Goal: Check status

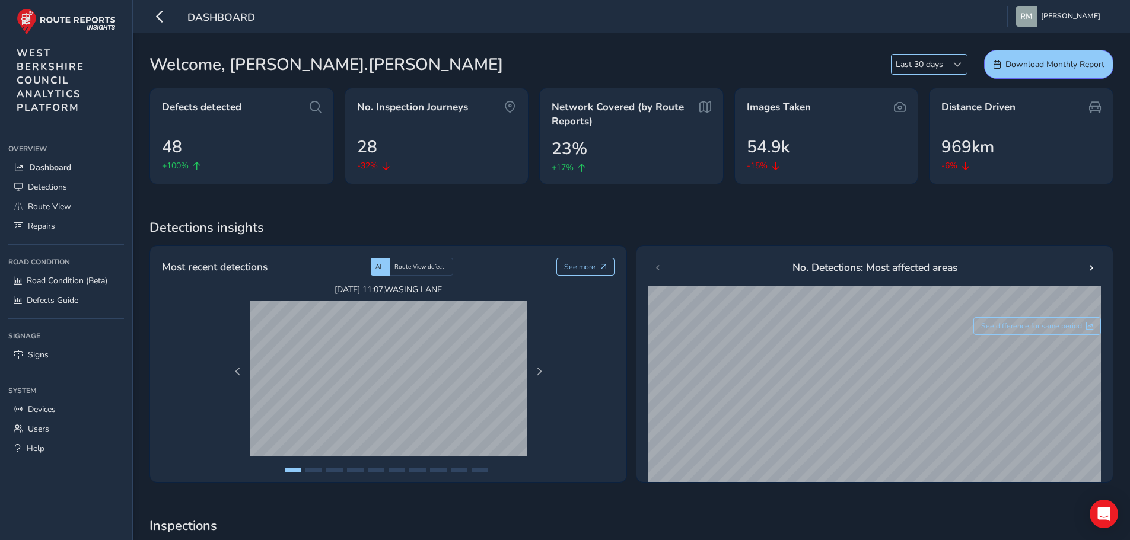
click at [951, 64] on div at bounding box center [957, 65] width 20 height 20
click at [932, 127] on li "Last 90 days" at bounding box center [928, 129] width 75 height 20
